Goal: Task Accomplishment & Management: Use online tool/utility

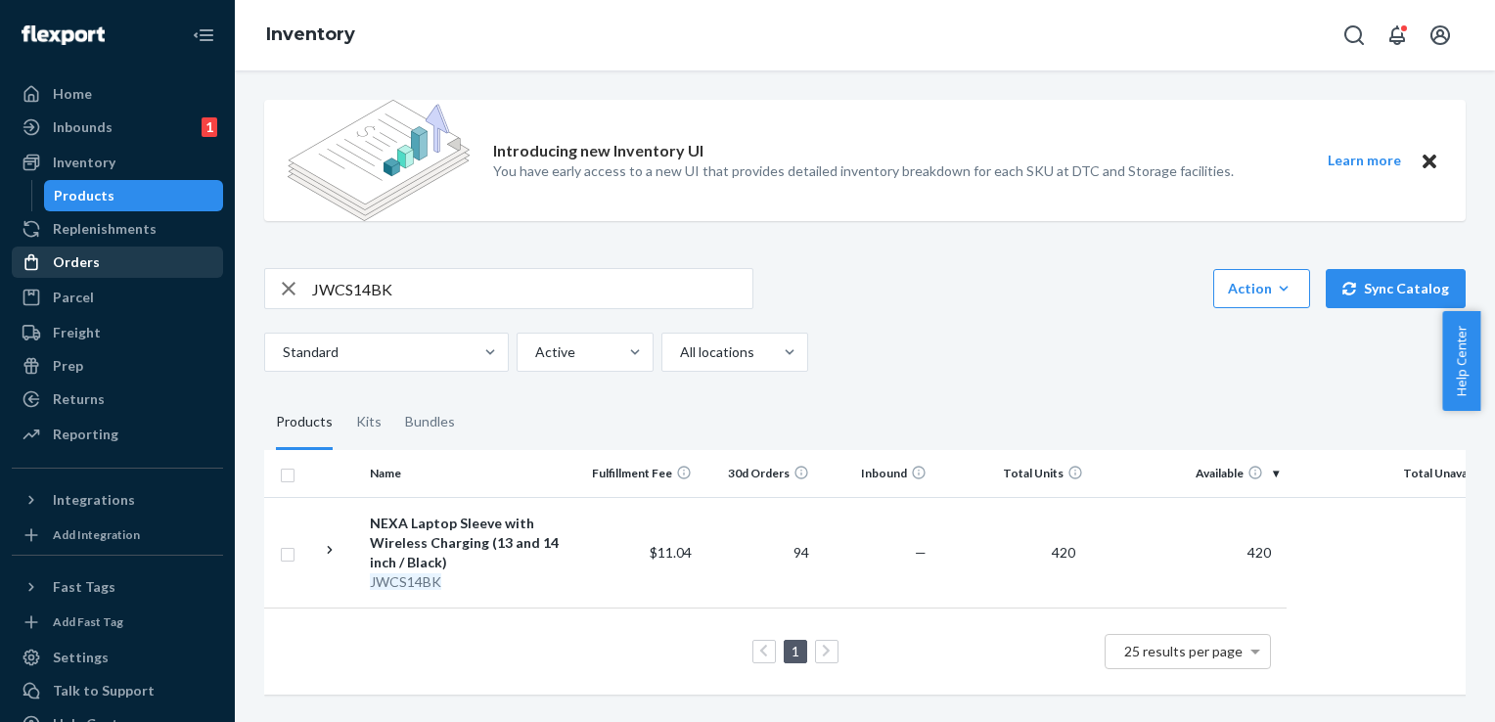
click at [92, 257] on div "Orders" at bounding box center [76, 262] width 47 height 20
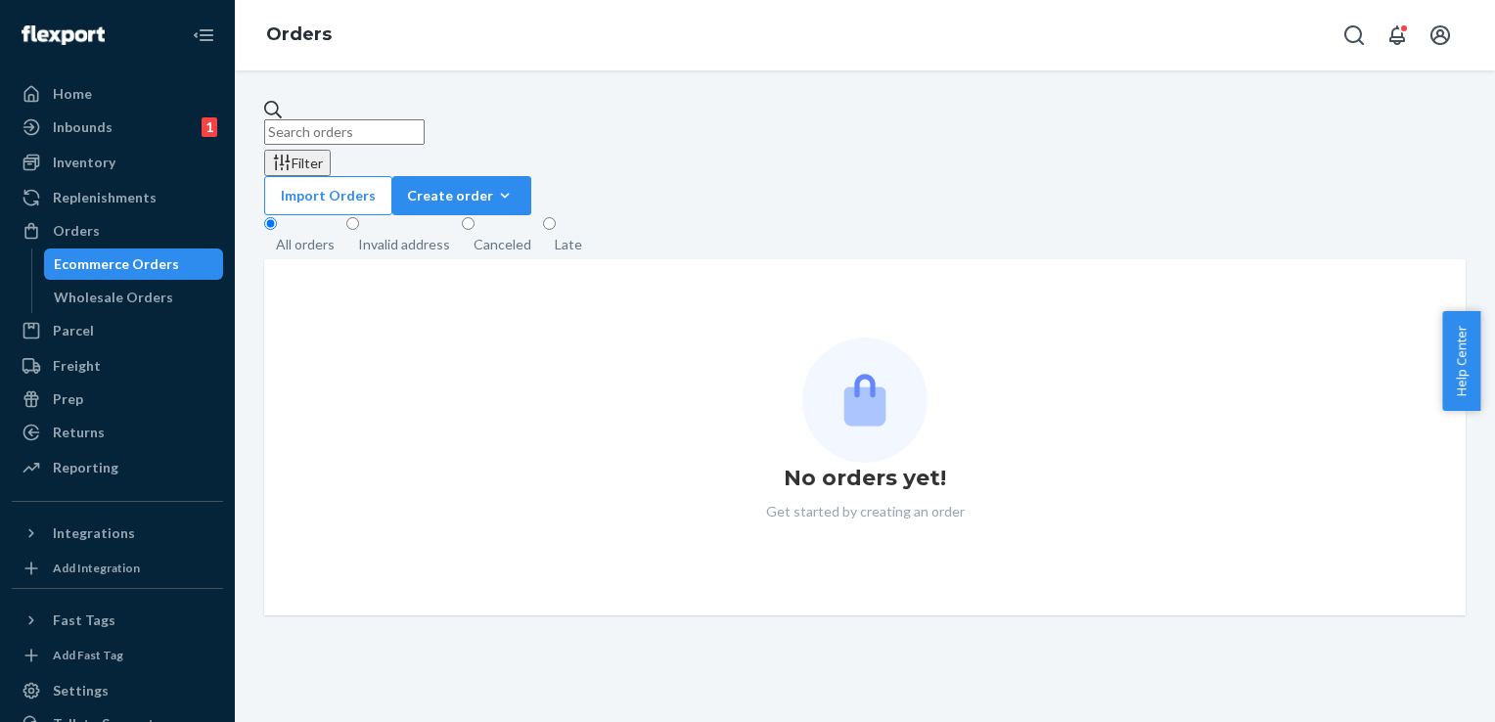
click at [379, 120] on input "text" at bounding box center [344, 131] width 160 height 25
paste input "#7421317604"
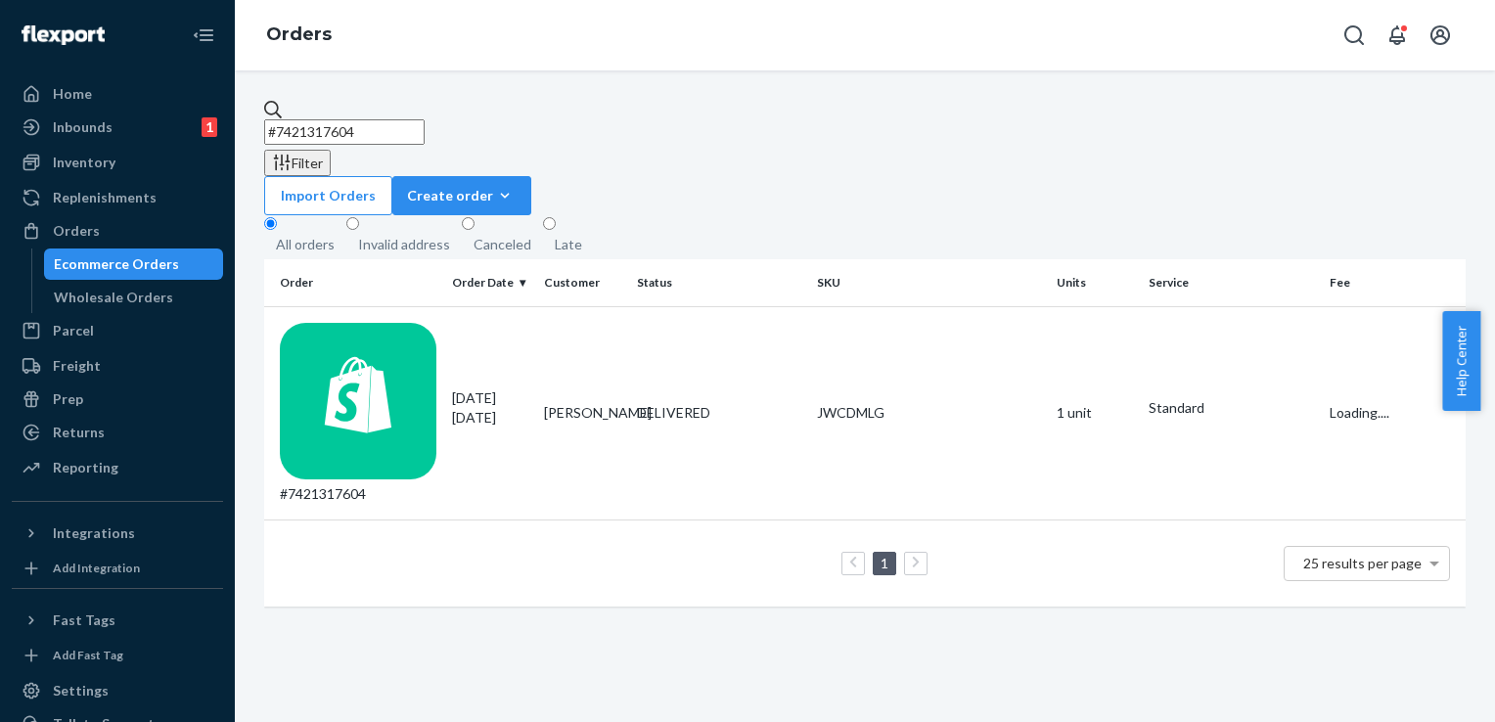
type input "#7421317604"
click at [366, 323] on div "#7421317604" at bounding box center [358, 413] width 157 height 181
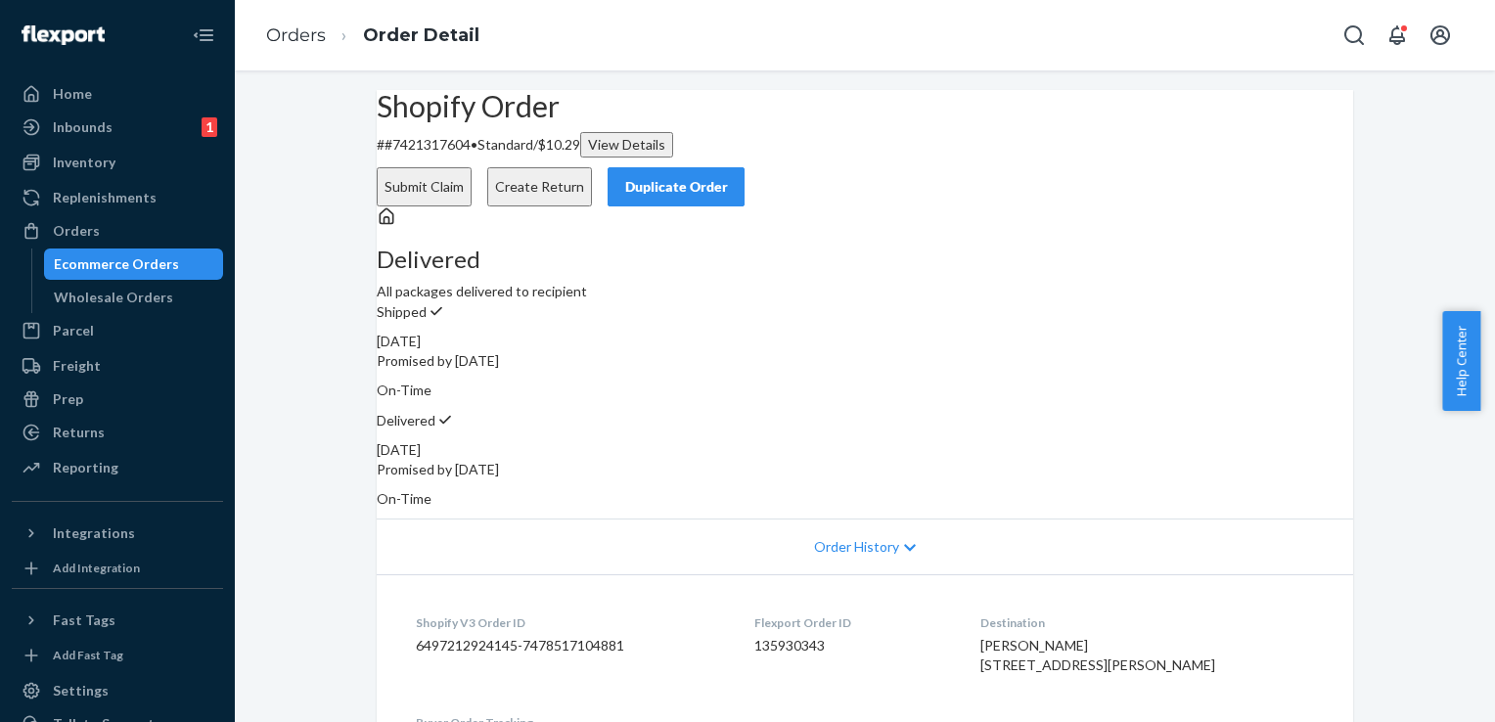
click at [592, 167] on button "Create Return" at bounding box center [539, 186] width 105 height 39
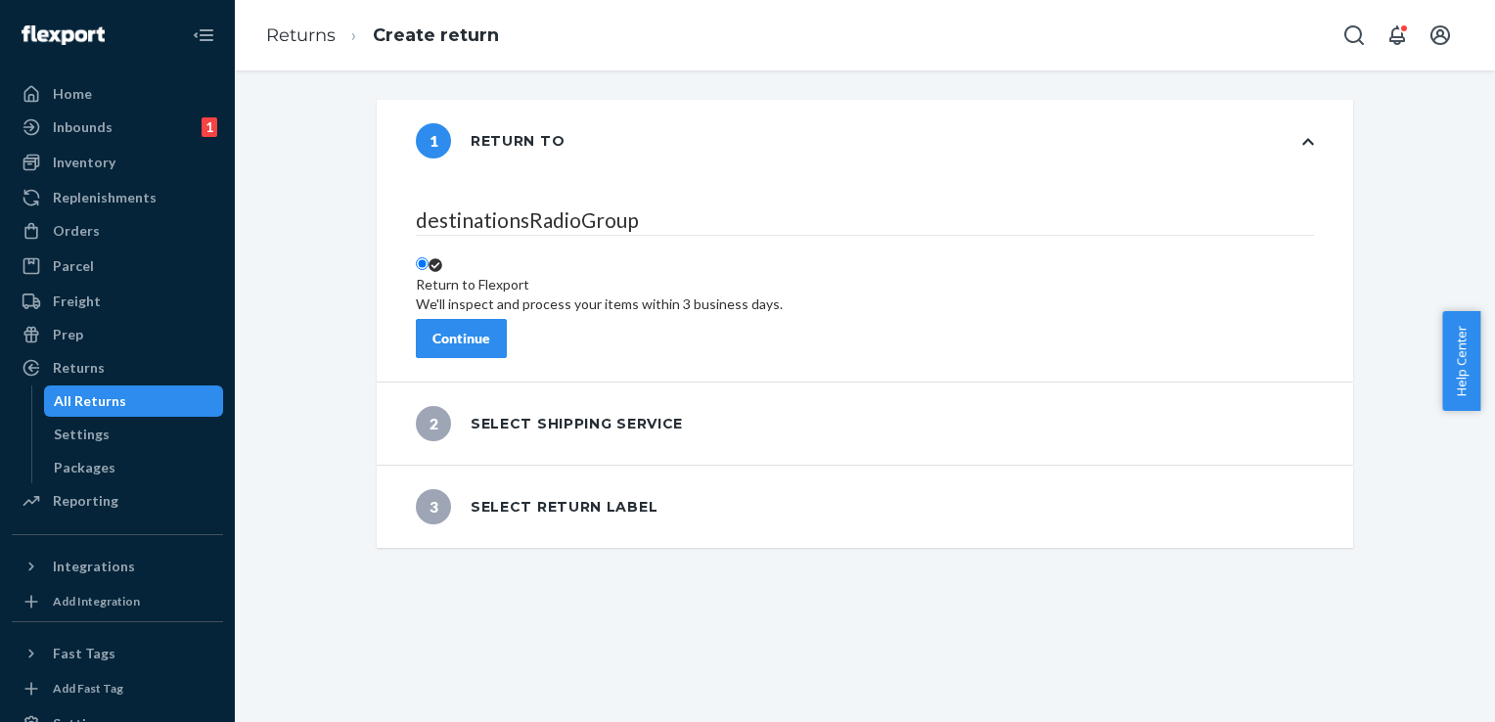
click at [490, 329] on div "Continue" at bounding box center [462, 339] width 58 height 20
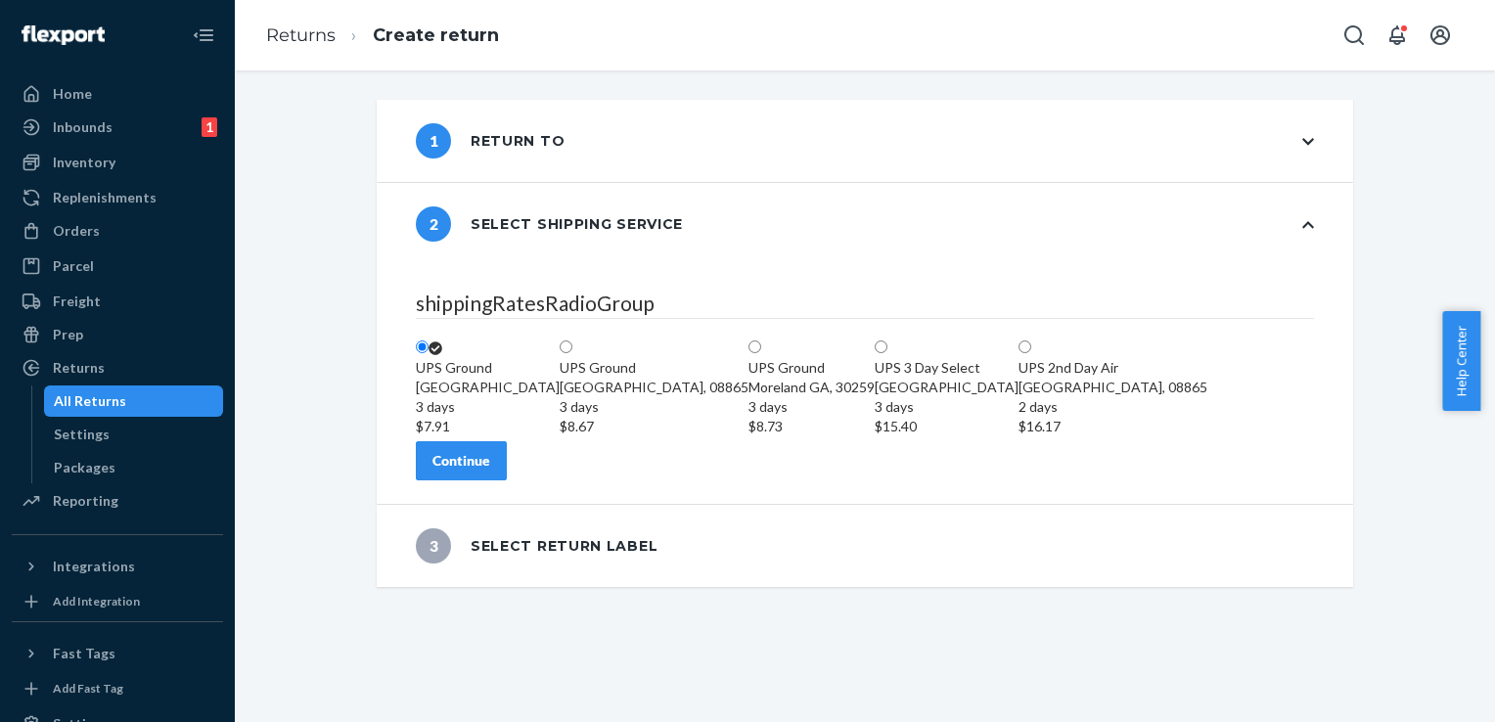
click at [507, 481] on button "Continue" at bounding box center [461, 460] width 91 height 39
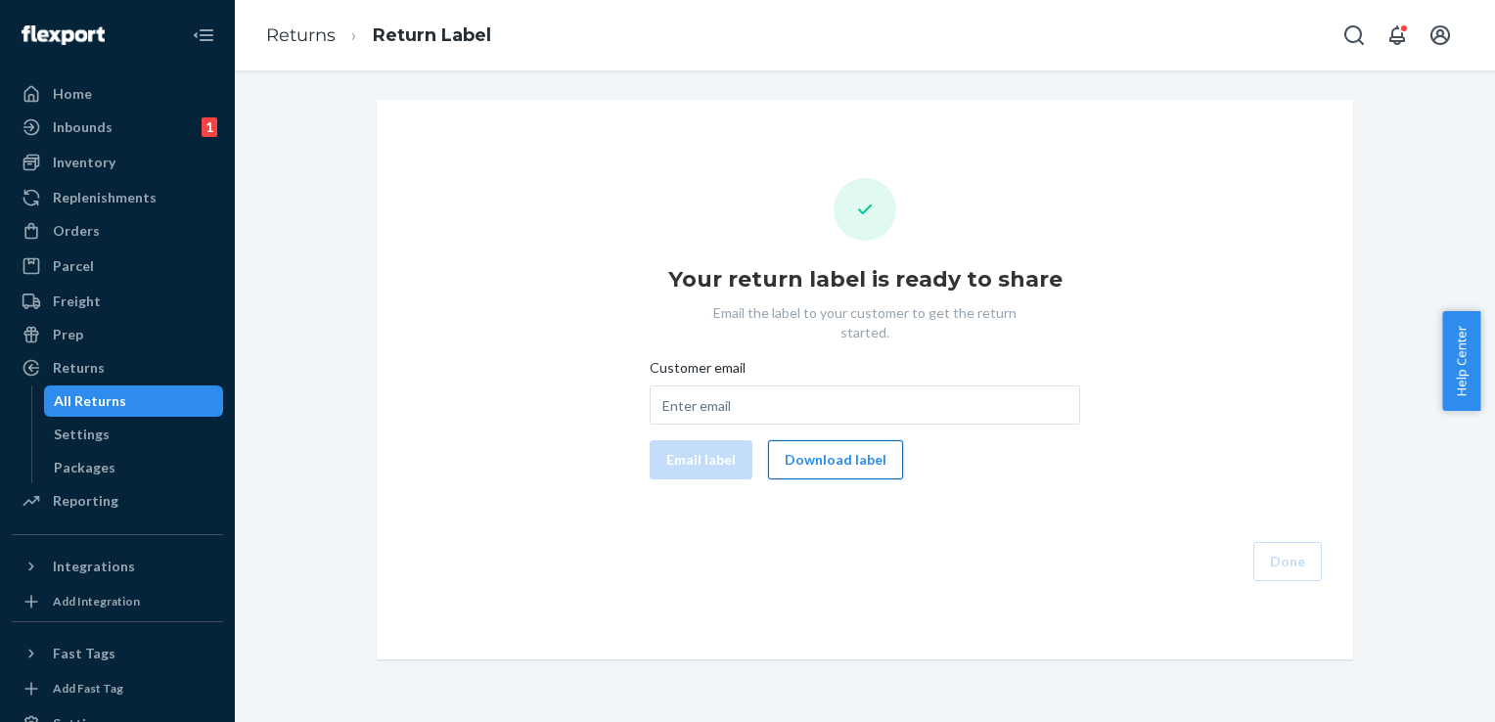
click at [817, 440] on button "Download label" at bounding box center [835, 459] width 135 height 39
